Goal: Task Accomplishment & Management: Complete application form

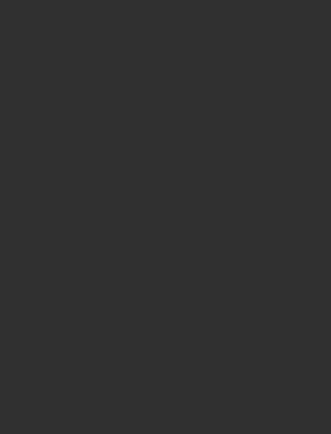
click at [193, 131] on div at bounding box center [165, 217] width 331 height 434
